Goal: Ask a question: Seek information or help from site administrators or community

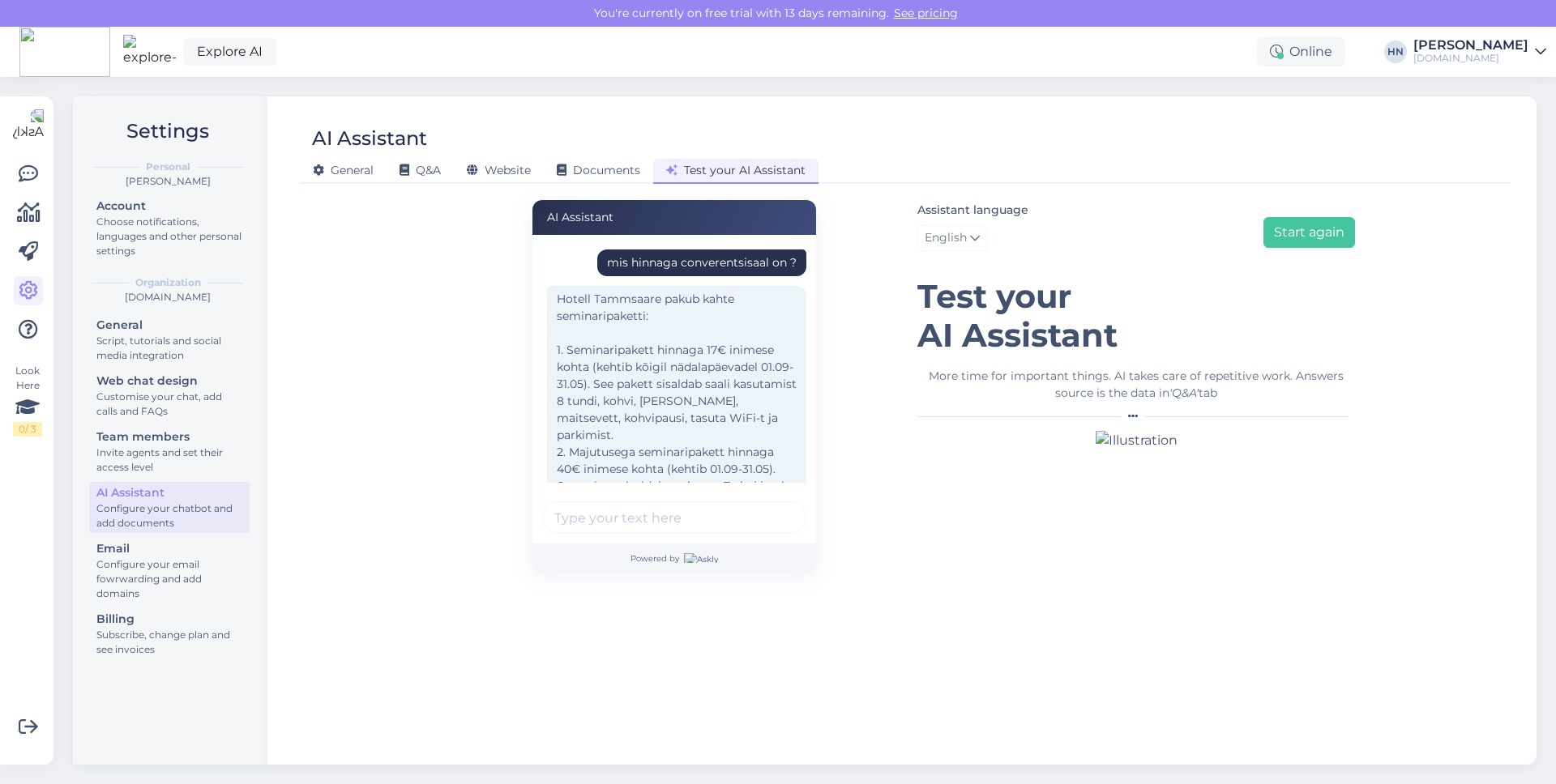
click at [663, 264] on div "mis hinnaga converentsisaal on ?" at bounding box center [702, 263] width 190 height 17
copy div "mis hinnaga converentsisaal on ?"
click at [1264, 256] on div "Assistant language English Start again" at bounding box center [1136, 229] width 438 height 57
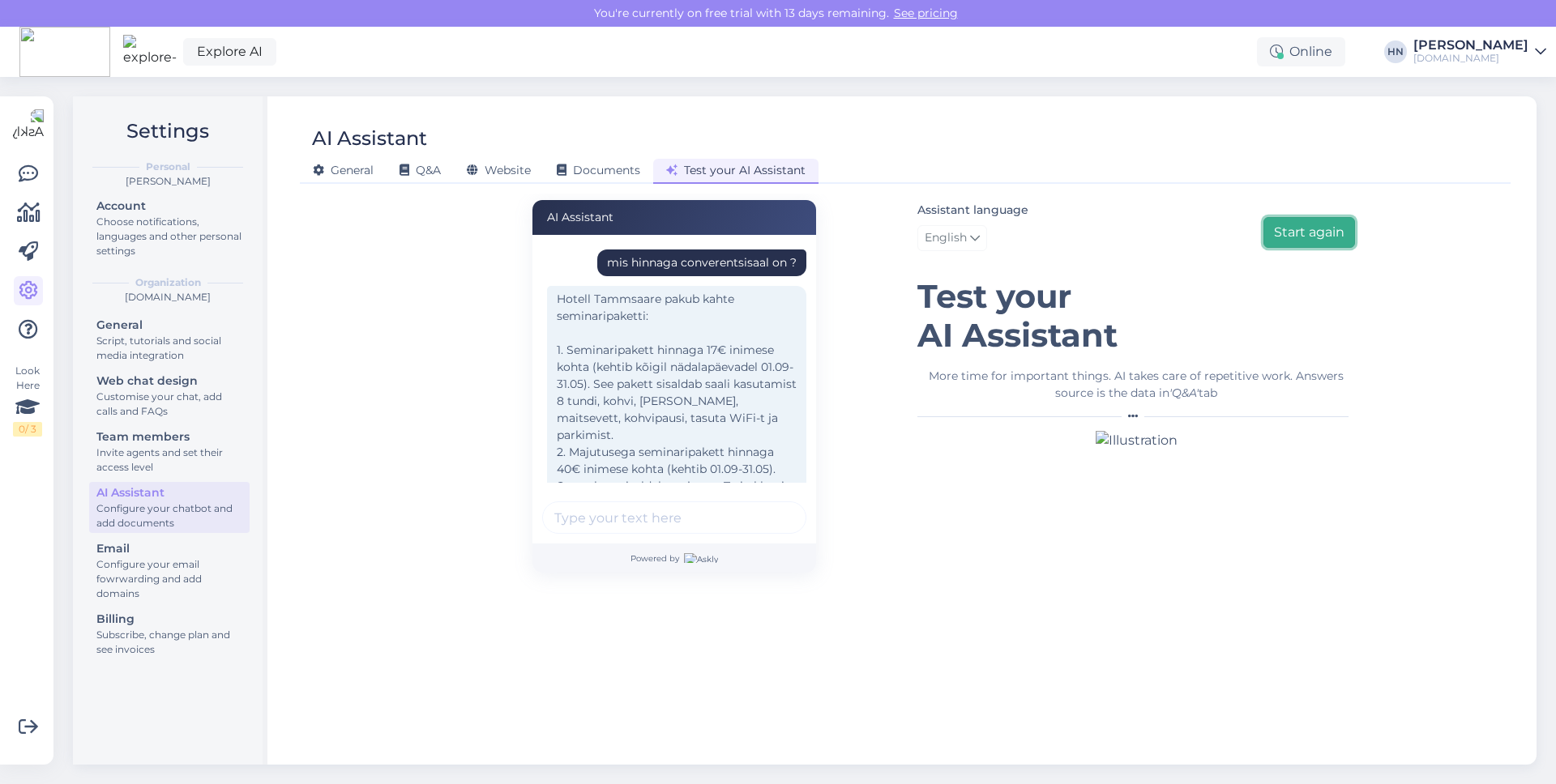
click at [1296, 233] on button "Start again" at bounding box center [1309, 232] width 92 height 31
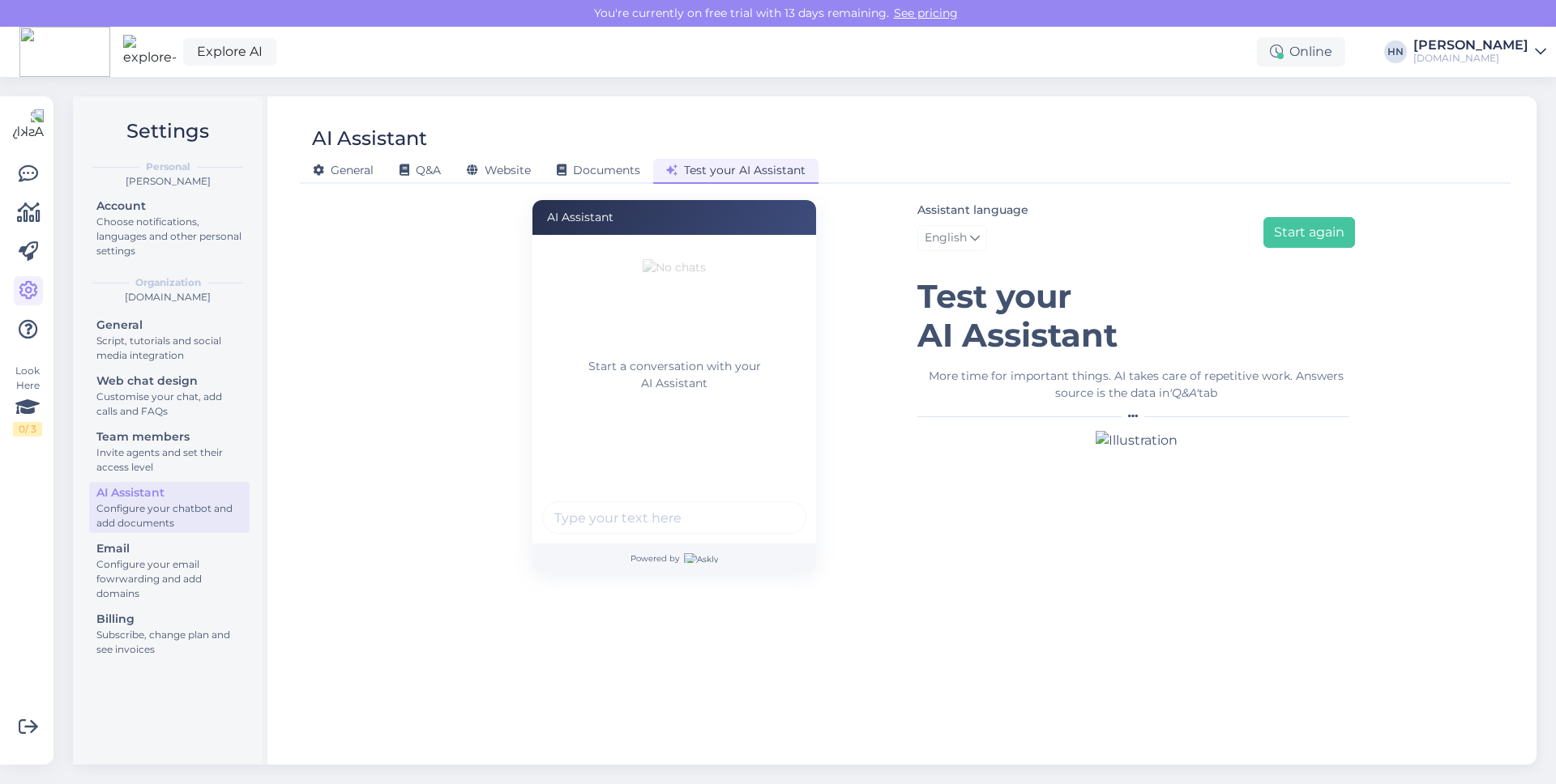
click at [652, 507] on input "text" at bounding box center [674, 518] width 264 height 33
click at [549, 385] on figure "Start a conversation with your AI Assistant" at bounding box center [674, 332] width 264 height 146
click at [562, 515] on input "text" at bounding box center [674, 518] width 264 height 33
paste input "mis hinnaga converentsisaal on ?"
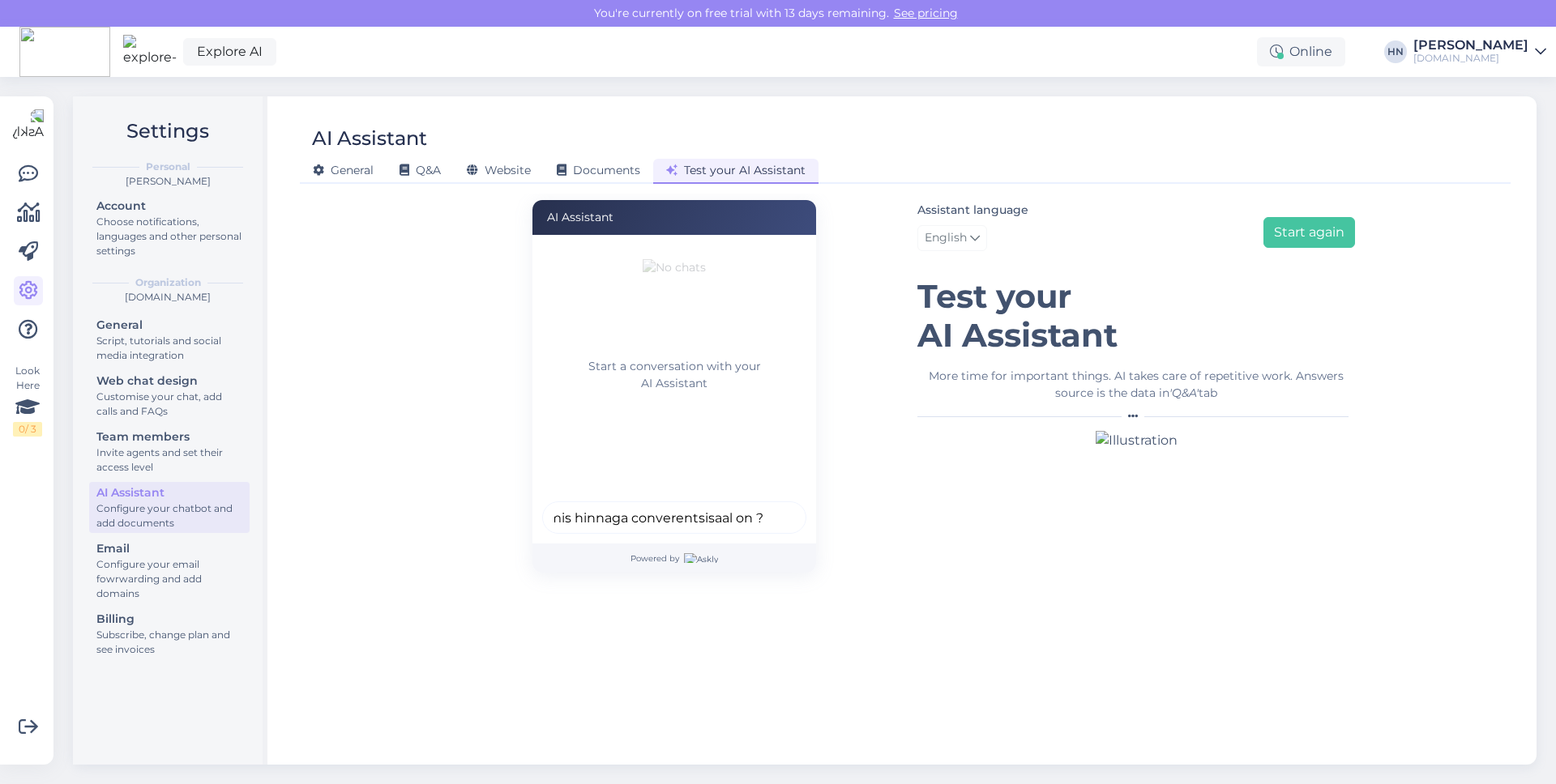
type input "mis hinnaga converentsisaal on ?"
click at [772, 506] on button "submit" at bounding box center [784, 518] width 25 height 25
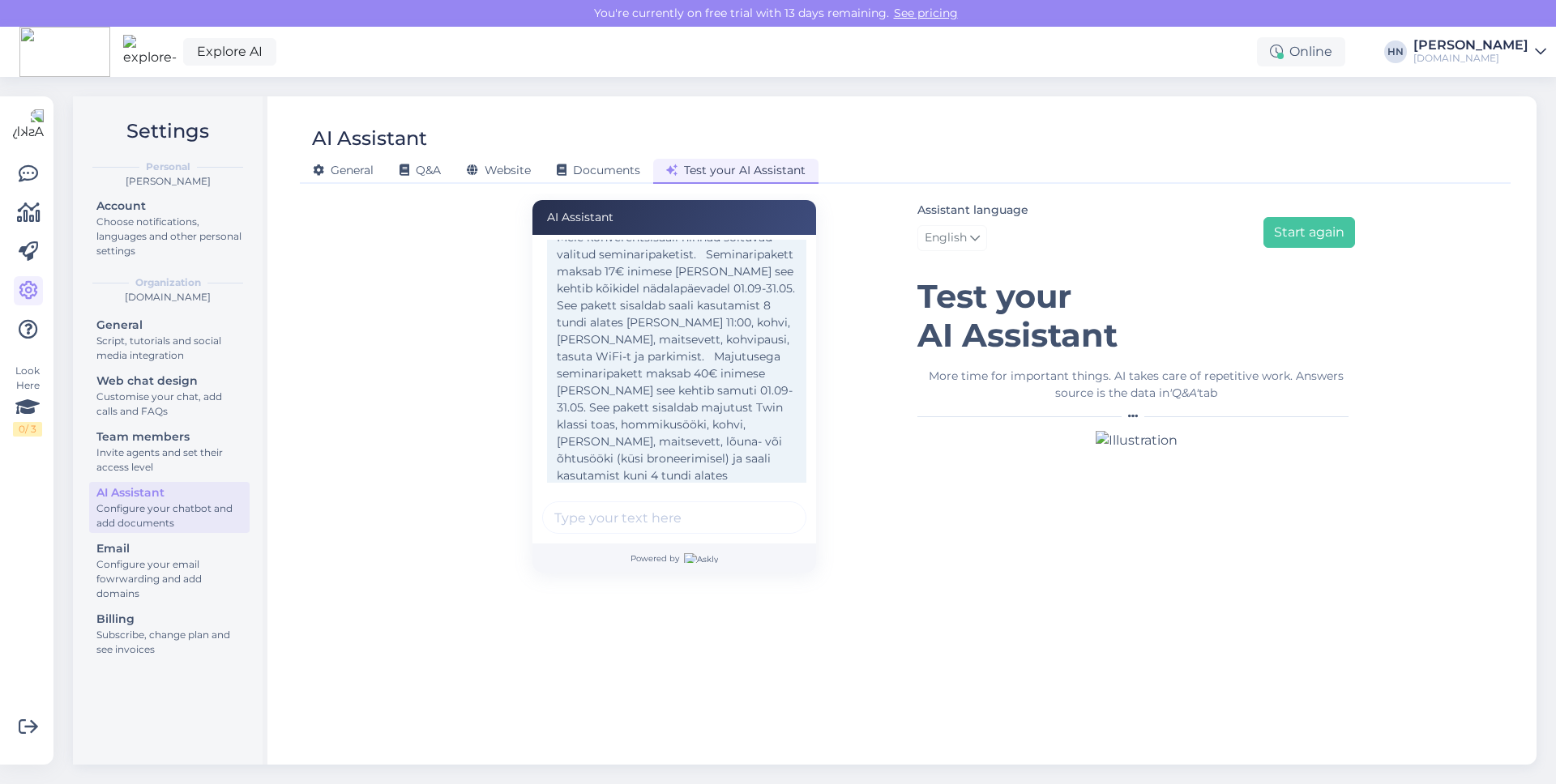
scroll to position [70, 0]
click at [614, 534] on div at bounding box center [674, 520] width 264 height 38
click at [614, 519] on input "text" at bounding box center [674, 518] width 264 height 33
type input "kokkuvõtlikult nüüd"
click at [772, 506] on button "submit" at bounding box center [784, 518] width 25 height 25
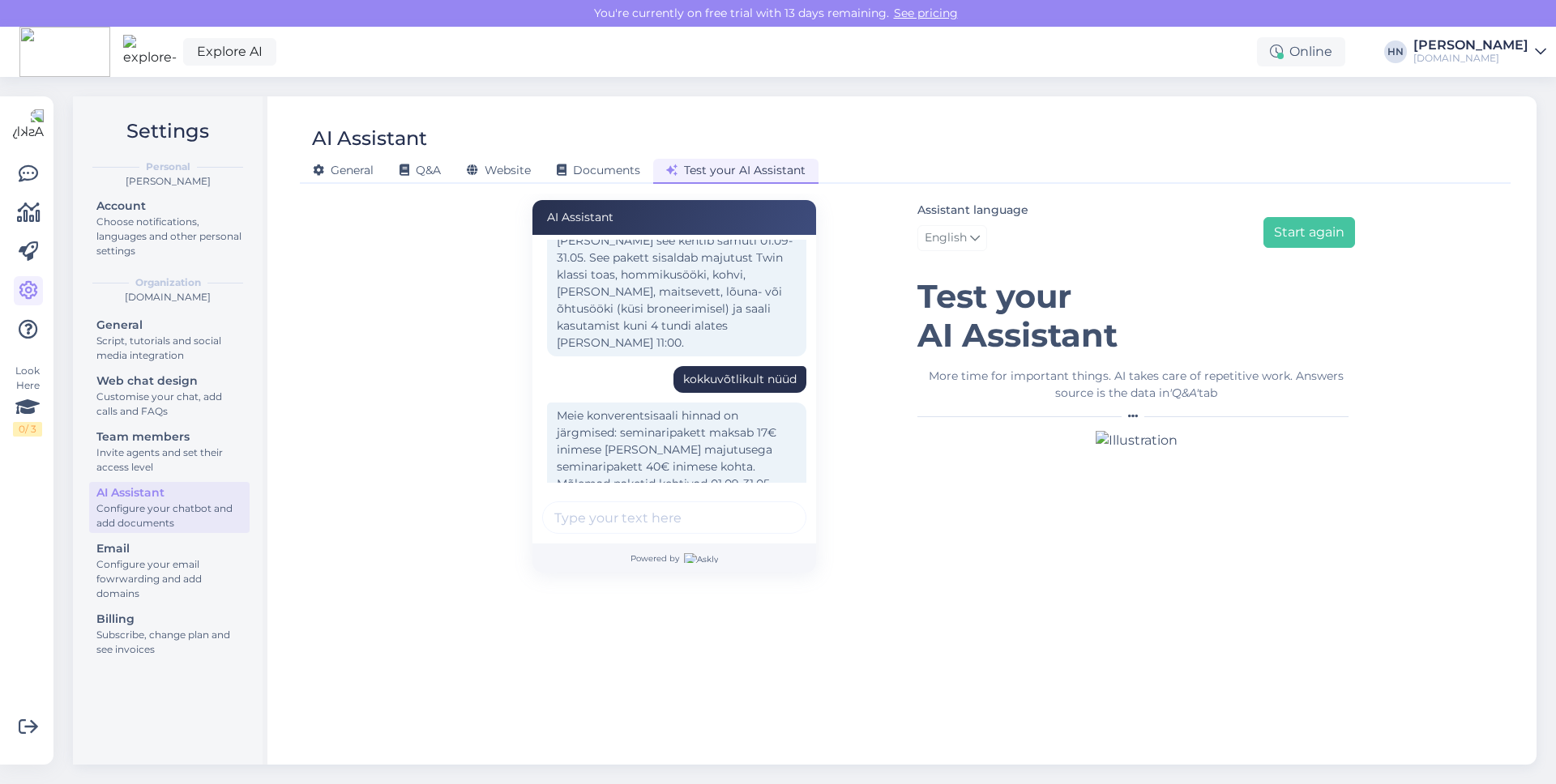
scroll to position [0, 0]
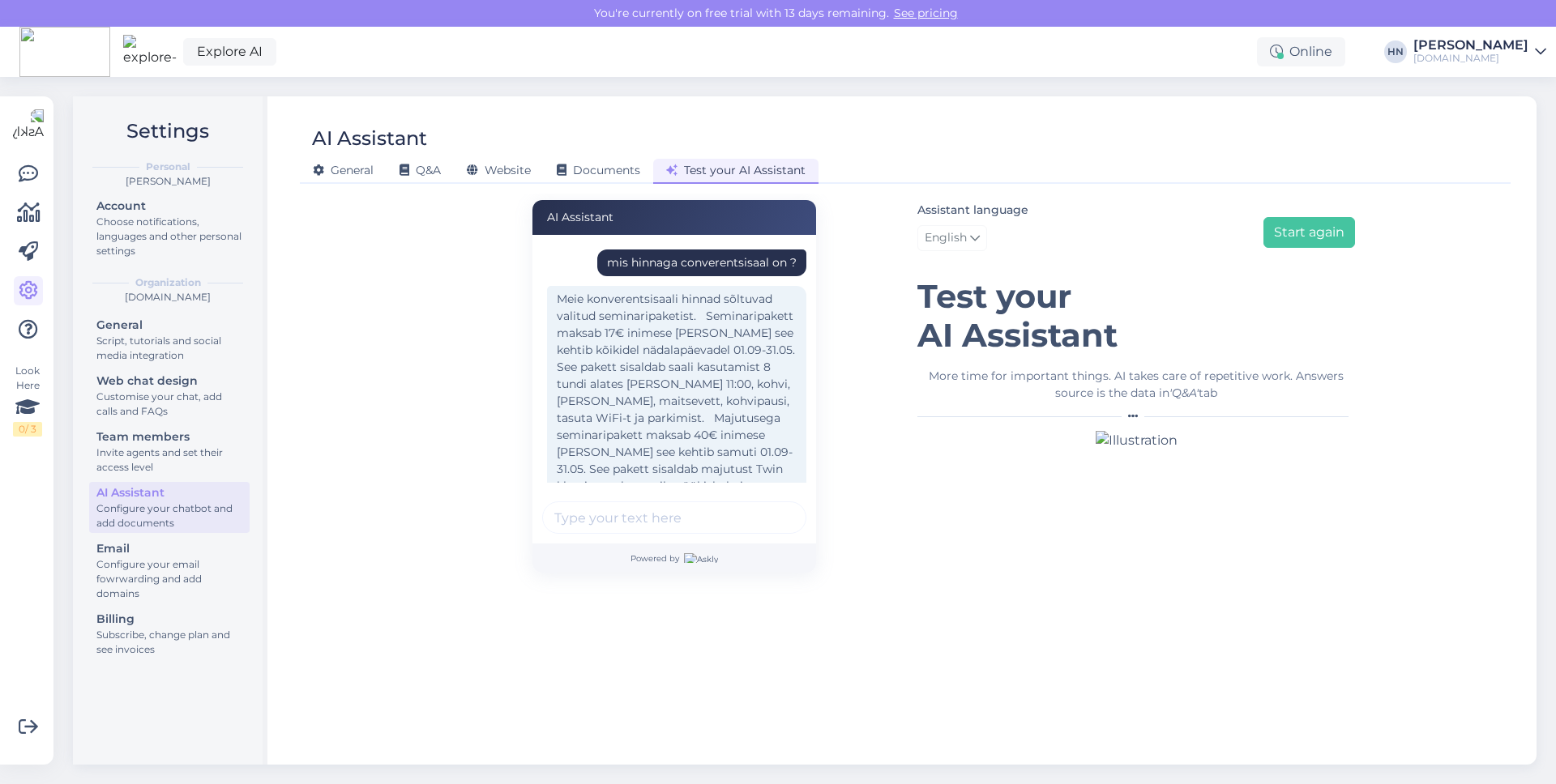
click at [736, 273] on div "mis hinnaga converentsisaal on ?" at bounding box center [701, 263] width 209 height 27
copy div "mis hinnaga converentsisaal on ?"
click at [1328, 250] on div "Assistant language English Start again" at bounding box center [1136, 229] width 438 height 57
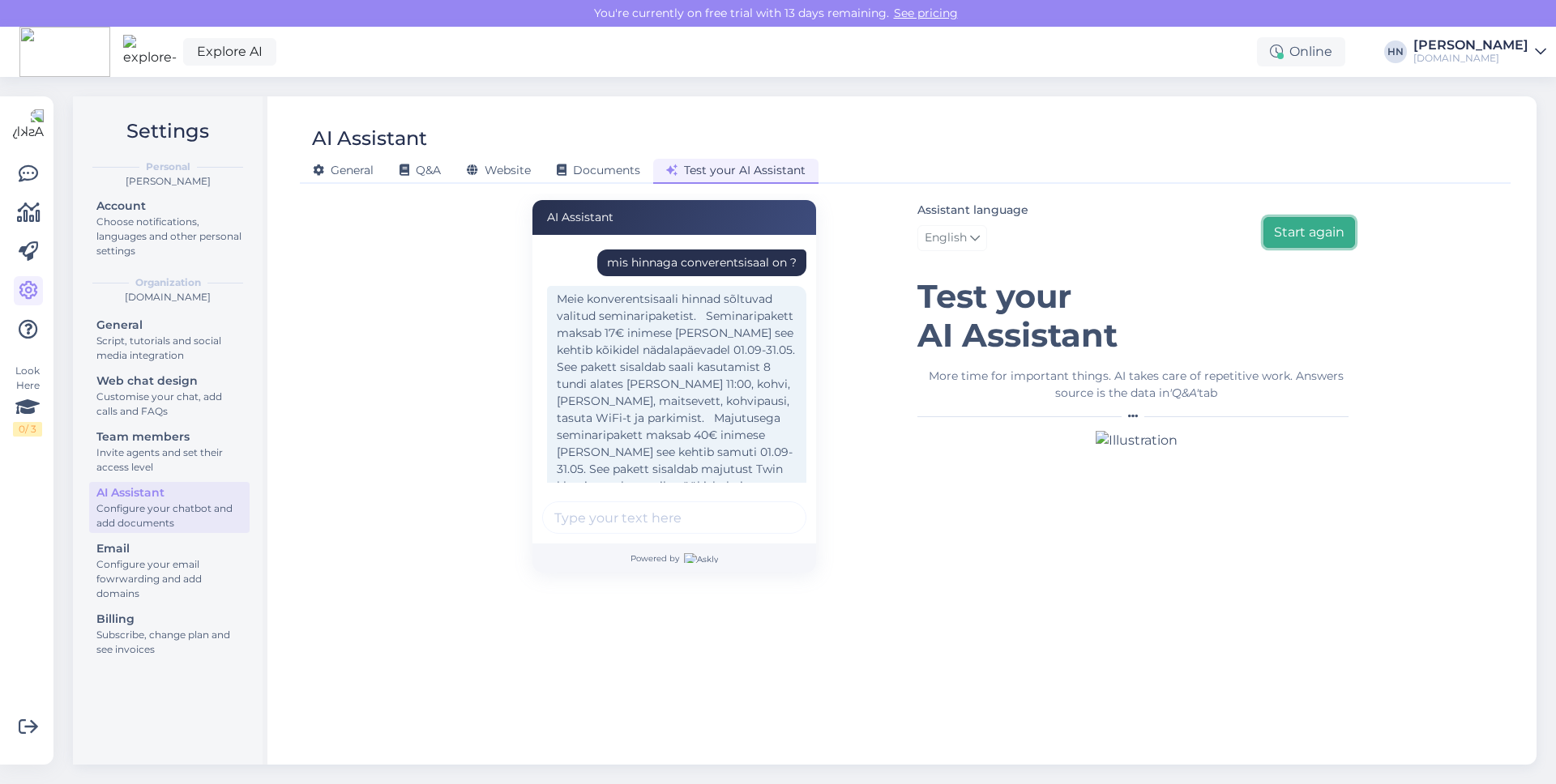
click at [1328, 242] on button "Start again" at bounding box center [1309, 232] width 92 height 31
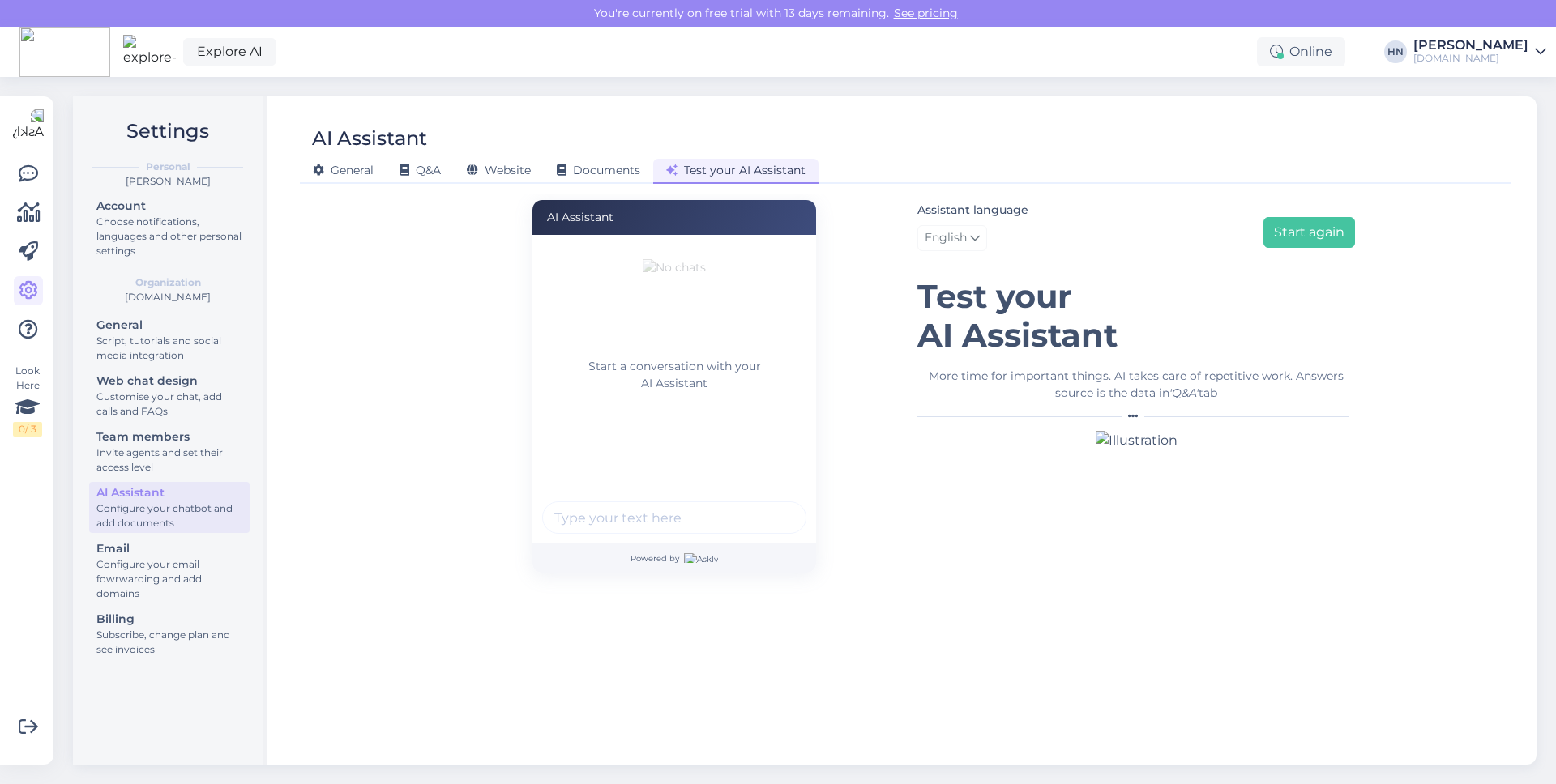
click at [721, 503] on input "text" at bounding box center [674, 518] width 264 height 33
paste input "mis hinnaga converentsisaal on ?"
type input "mis hinnaga converentsisaal on ?"
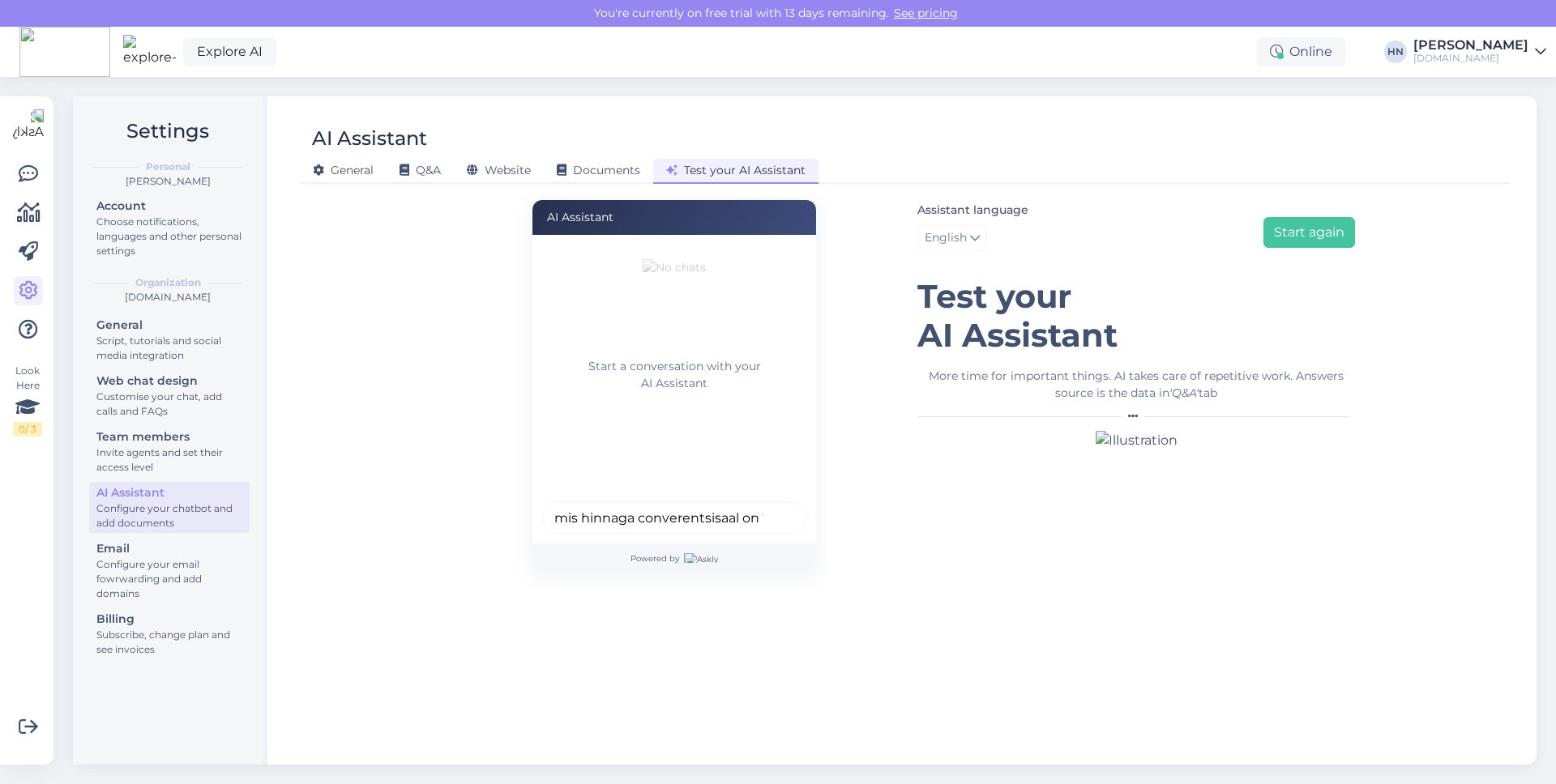
click at [785, 519] on button "submit" at bounding box center [784, 518] width 25 height 25
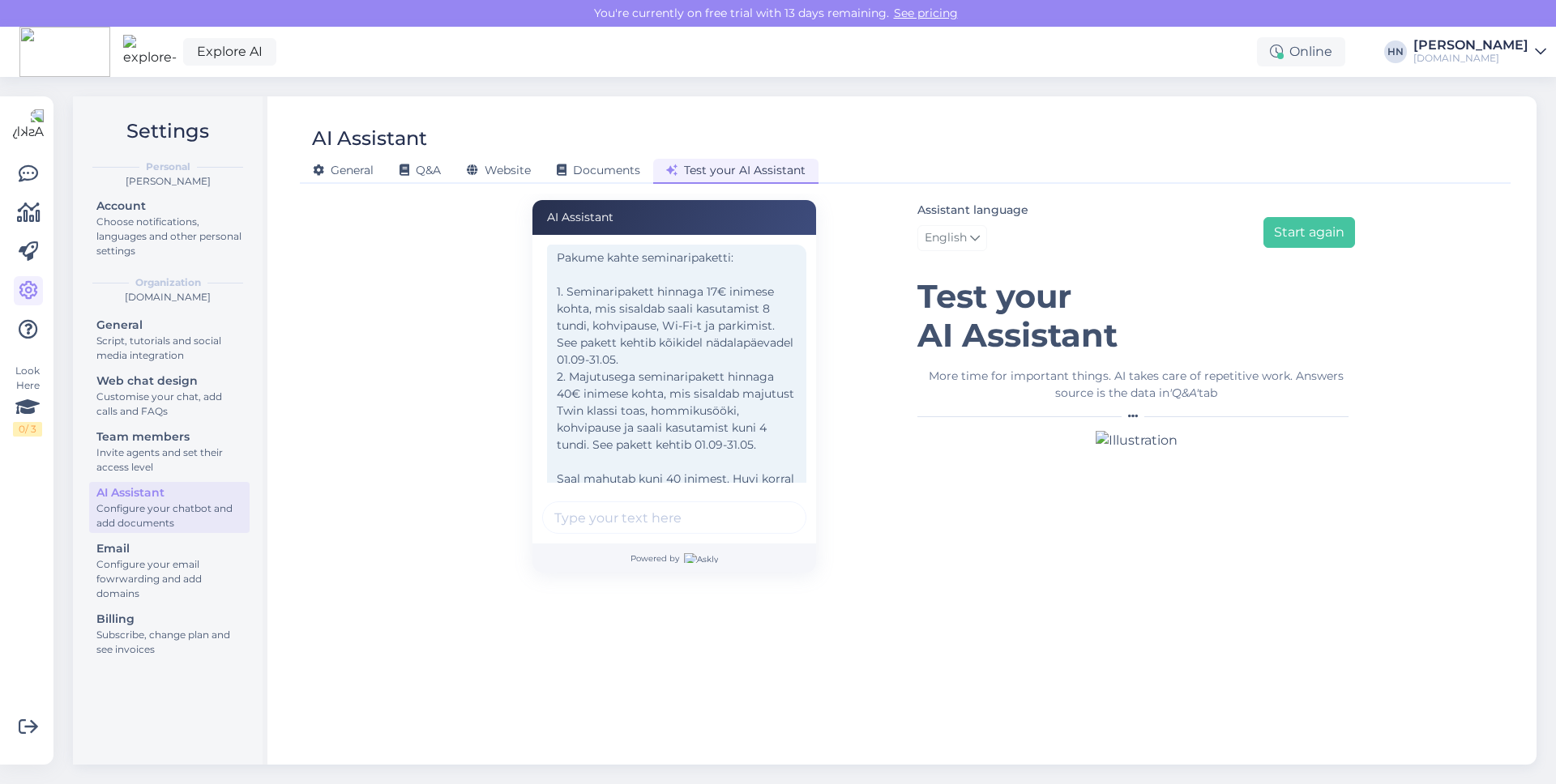
scroll to position [40, 0]
click at [1483, 53] on div "[DOMAIN_NAME]" at bounding box center [1471, 58] width 115 height 13
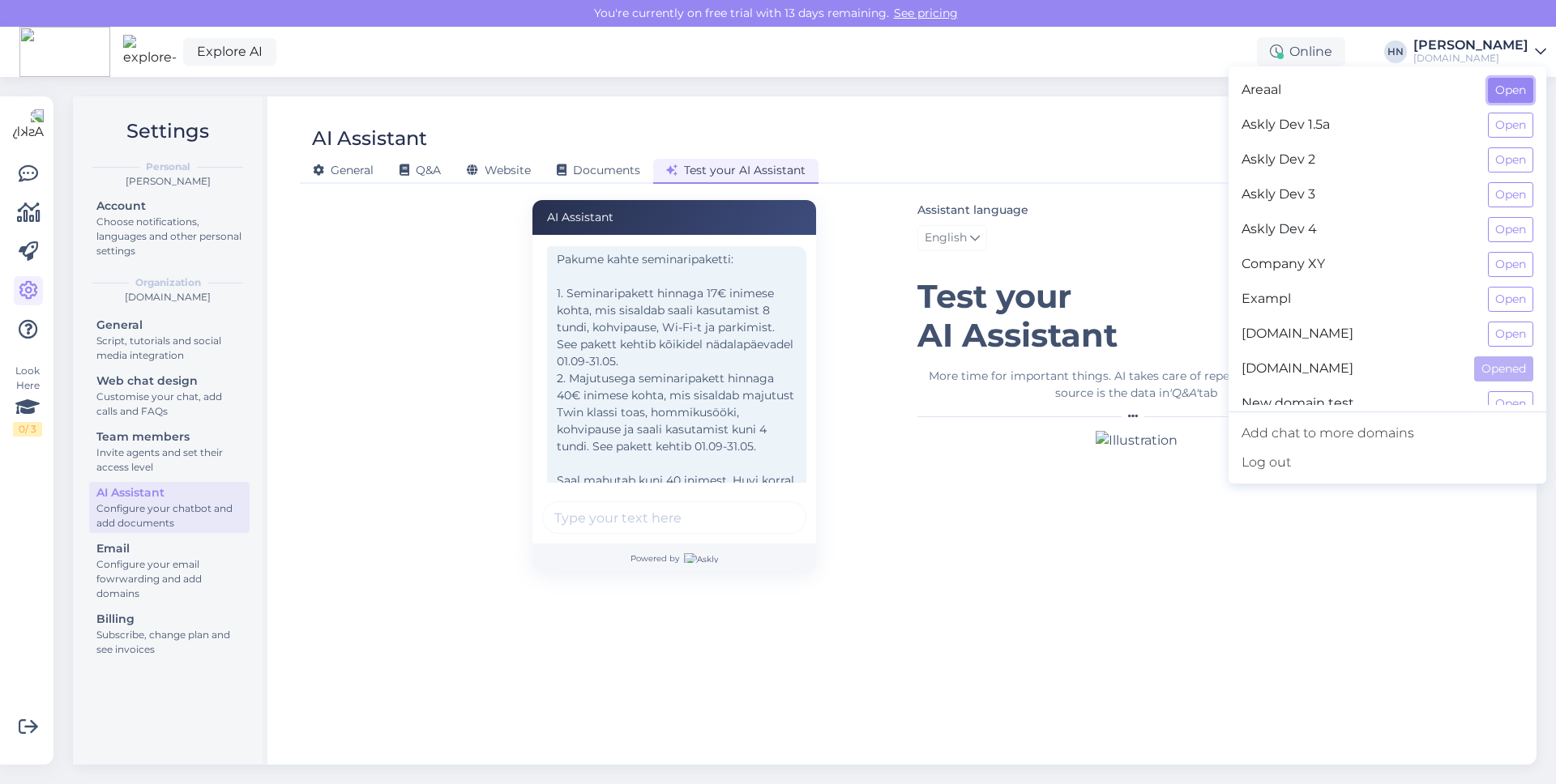
click at [1504, 98] on button "Open" at bounding box center [1510, 90] width 45 height 25
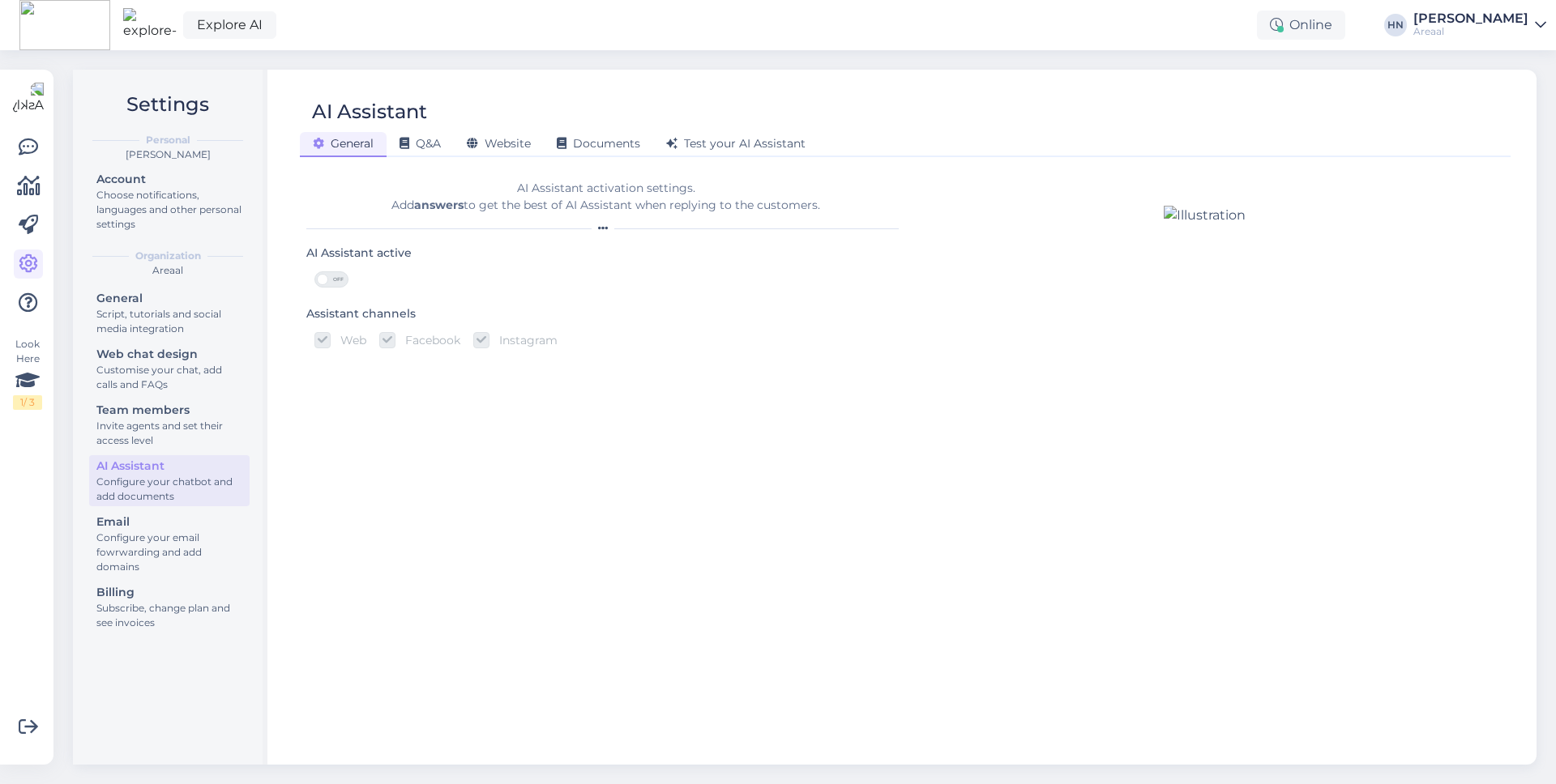
click at [689, 128] on div "General Q&A Website Documents Test your AI Assistant" at bounding box center [896, 141] width 1194 height 29
click at [684, 133] on div "Test your AI Assistant" at bounding box center [736, 144] width 165 height 25
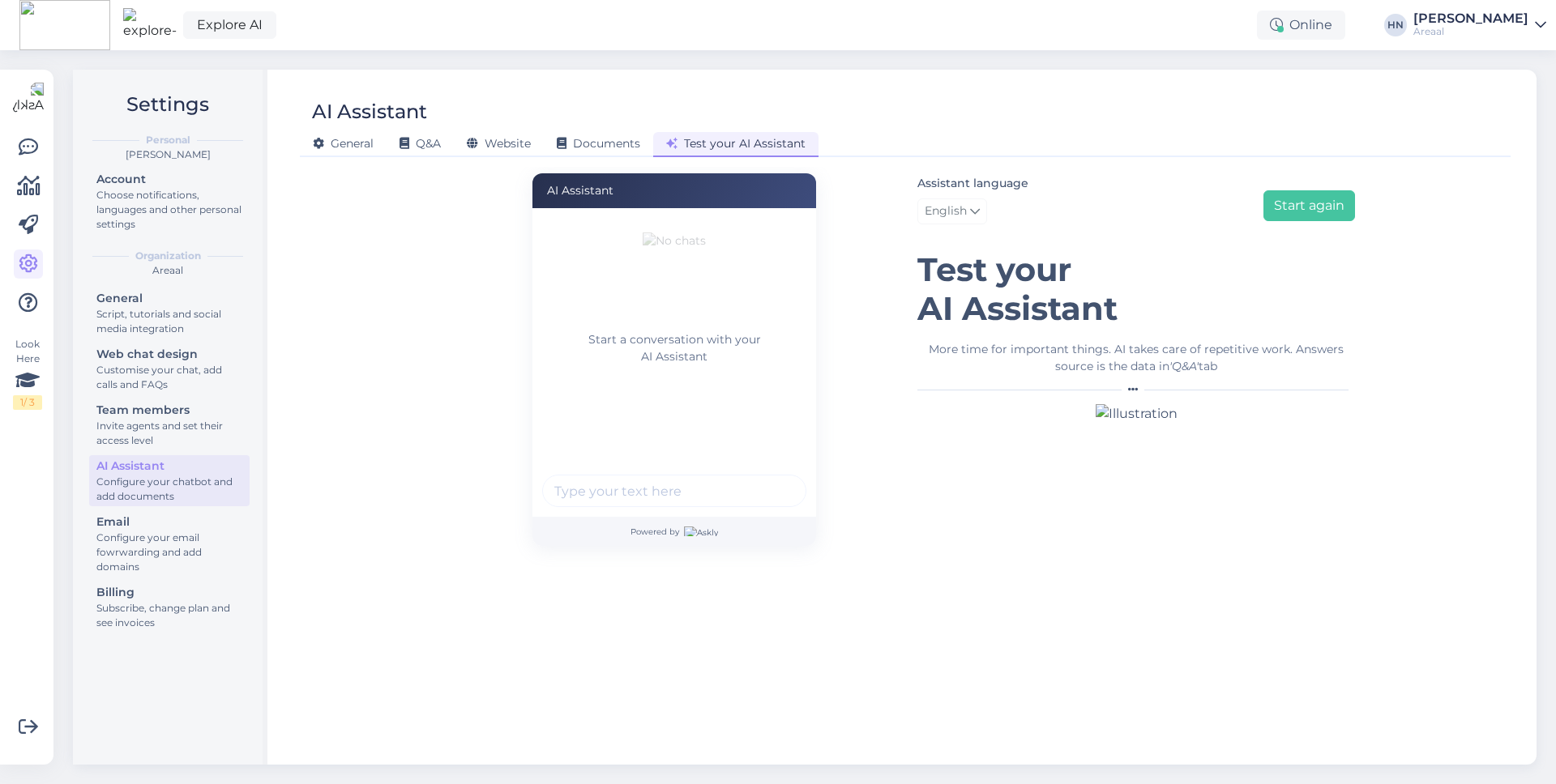
click at [590, 527] on div "Powered by" at bounding box center [674, 532] width 284 height 29
click at [590, 494] on input "text" at bounding box center [674, 491] width 264 height 33
type input "5"
type input "Telekaid pakute ?"
click at [772, 479] on button "submit" at bounding box center [784, 491] width 25 height 25
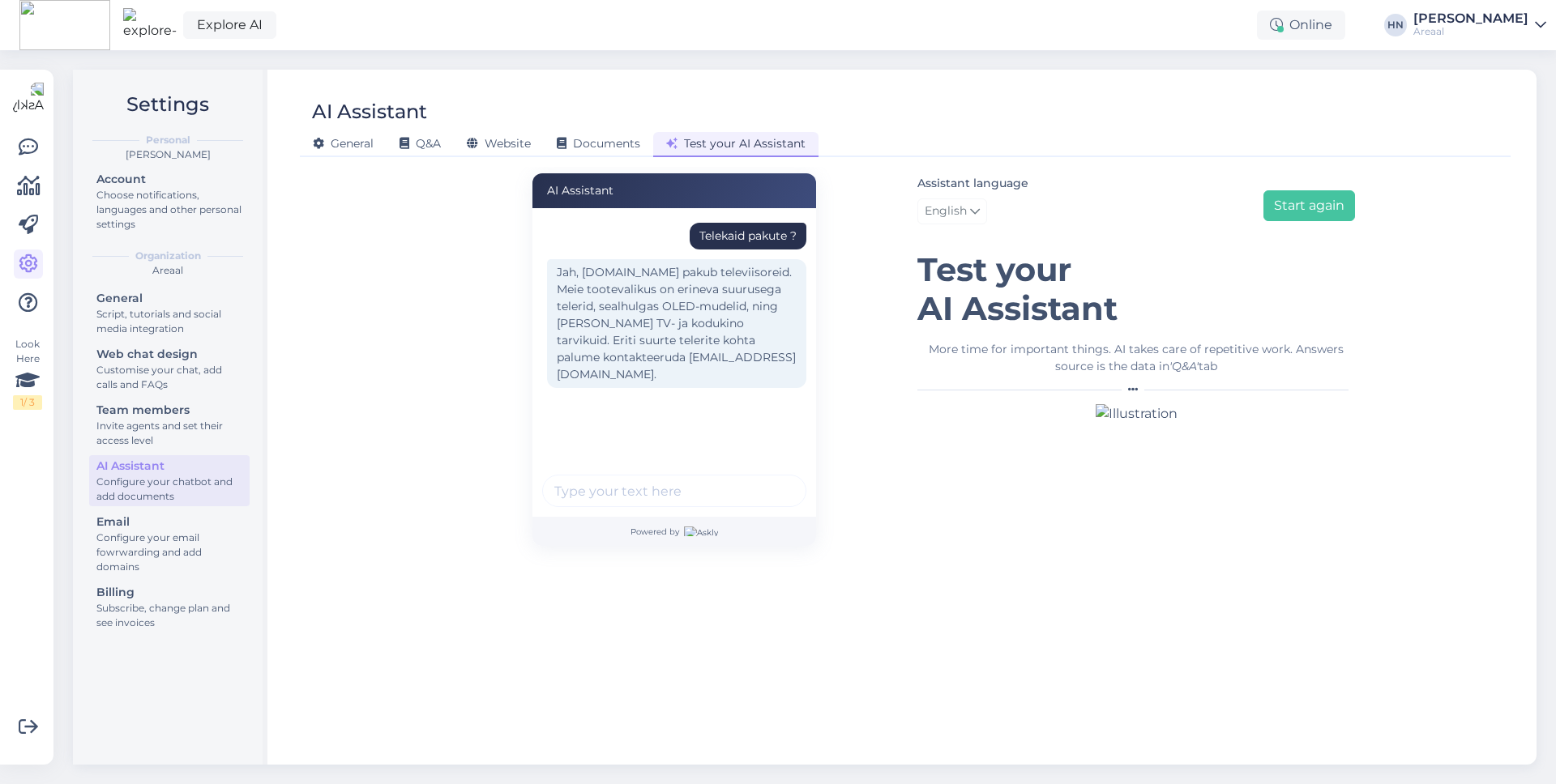
click at [744, 241] on div "Telekaid pakute ?" at bounding box center [747, 236] width 97 height 17
copy div "Telekaid pakute ?"
click at [1294, 229] on div "Assistant language English Start again" at bounding box center [1136, 202] width 438 height 57
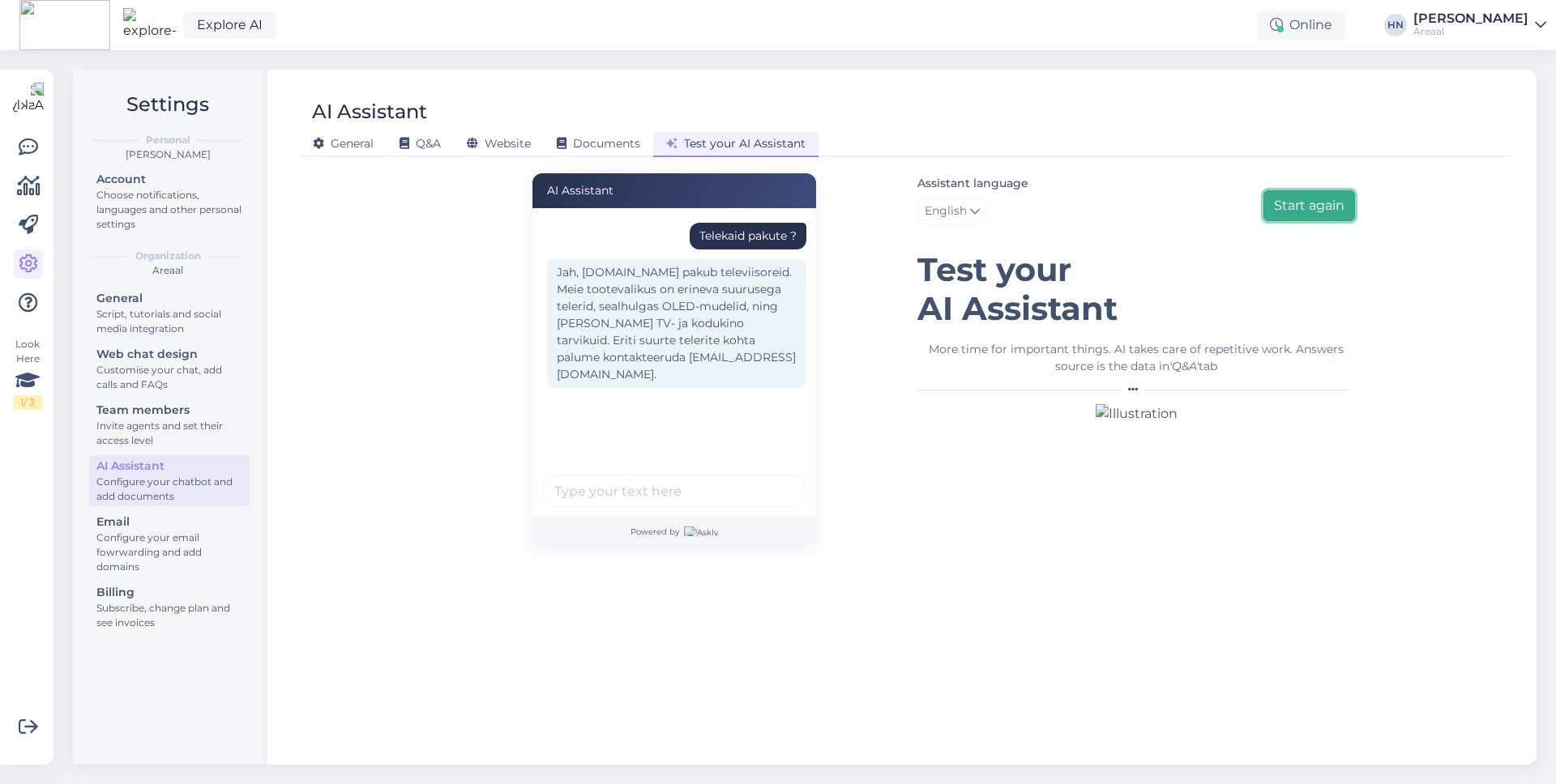
click at [1302, 209] on button "Start again" at bounding box center [1309, 206] width 92 height 31
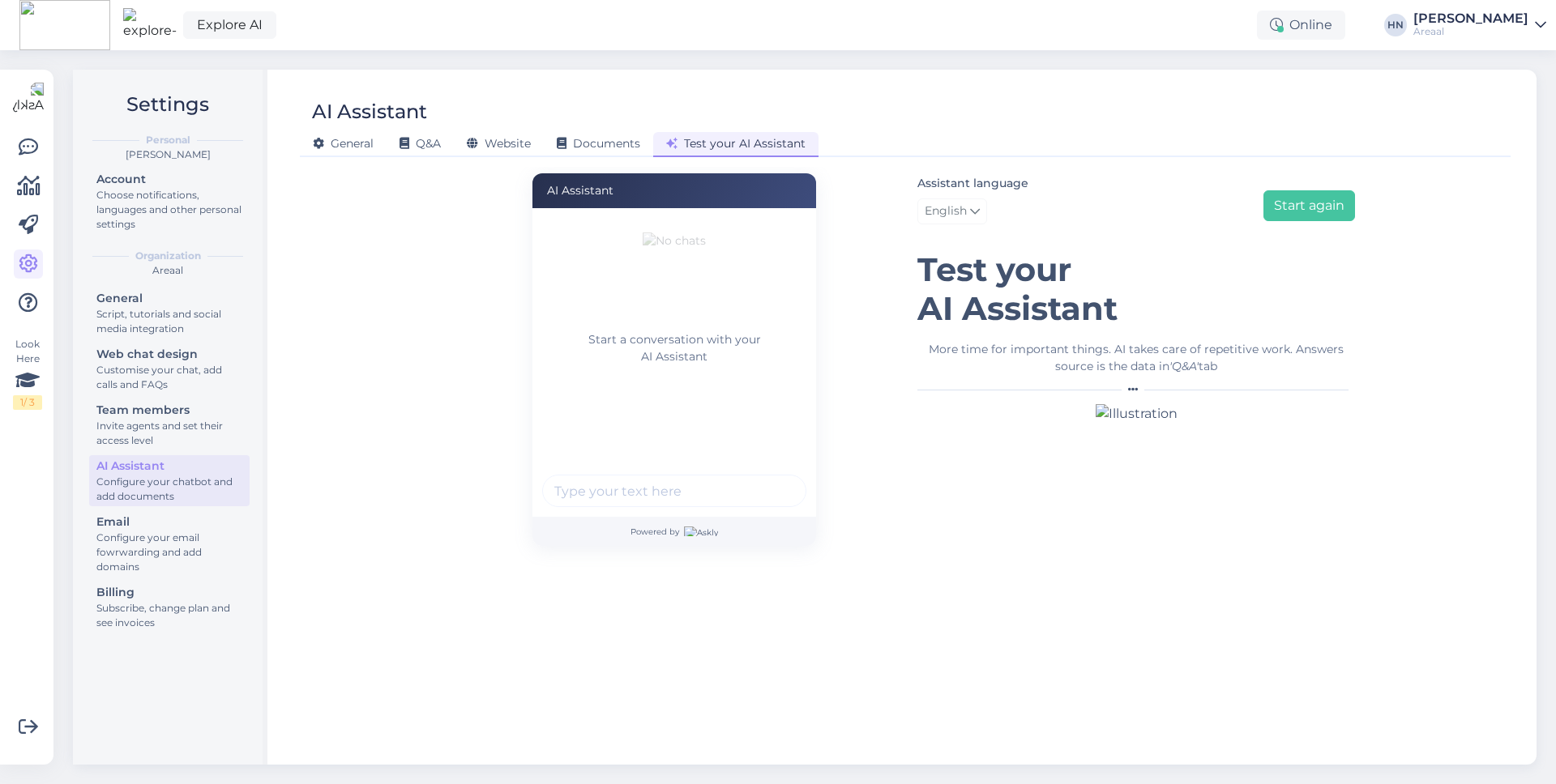
click at [656, 498] on input "text" at bounding box center [674, 491] width 264 height 33
paste input "Telekaid pakute ?"
type input "Telekaid pakute ?"
click at [789, 500] on button "submit" at bounding box center [784, 491] width 25 height 25
